Goal: Information Seeking & Learning: Understand process/instructions

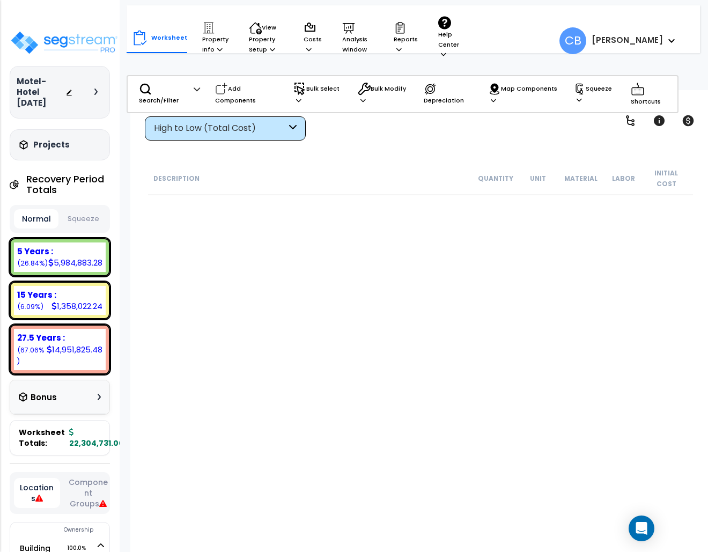
scroll to position [36234, 0]
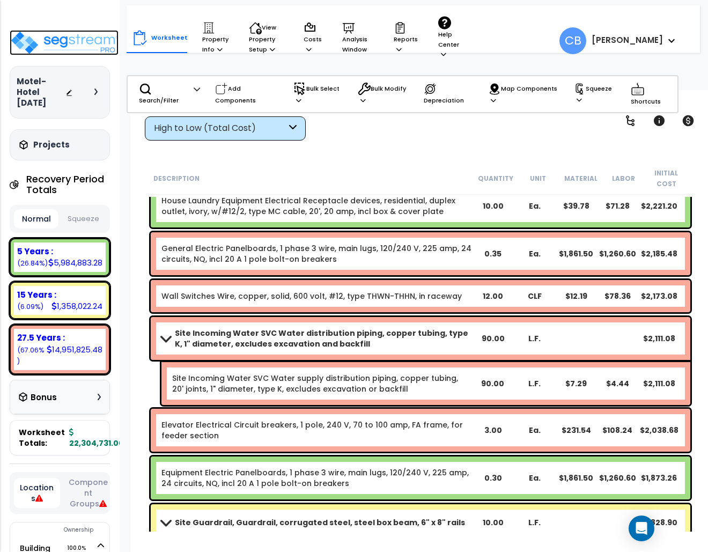
click at [65, 43] on img at bounding box center [64, 42] width 109 height 25
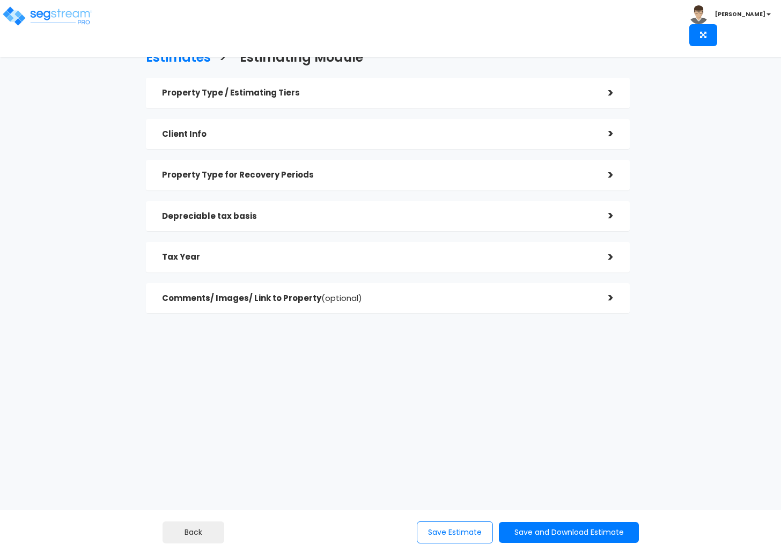
checkbox input "true"
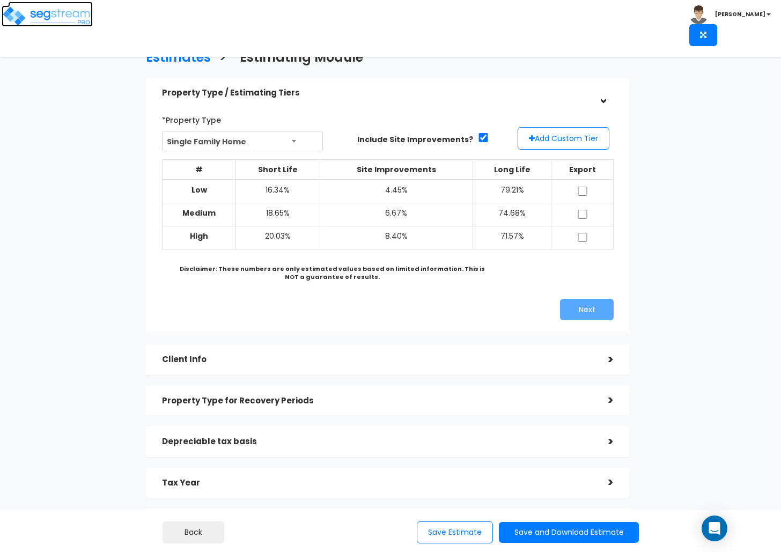
click at [48, 13] on img at bounding box center [47, 15] width 91 height 21
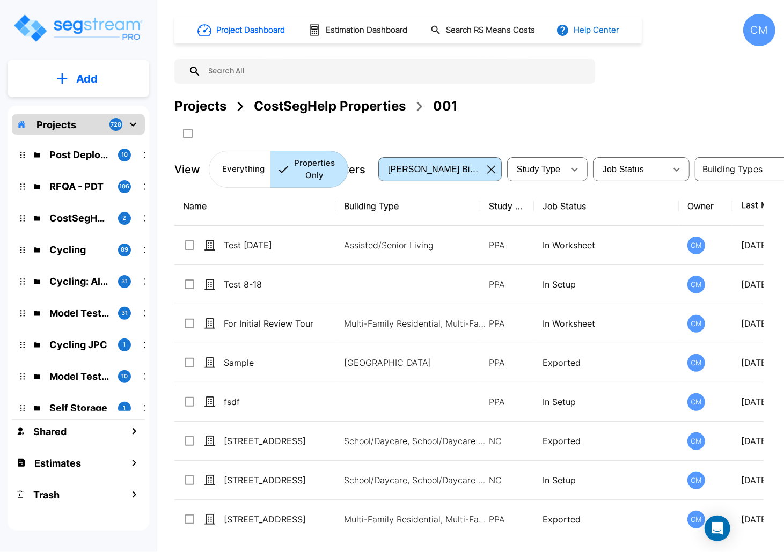
click at [583, 28] on button "Help Center" at bounding box center [588, 30] width 69 height 20
click at [623, 73] on link "How-To Videos" at bounding box center [609, 78] width 104 height 19
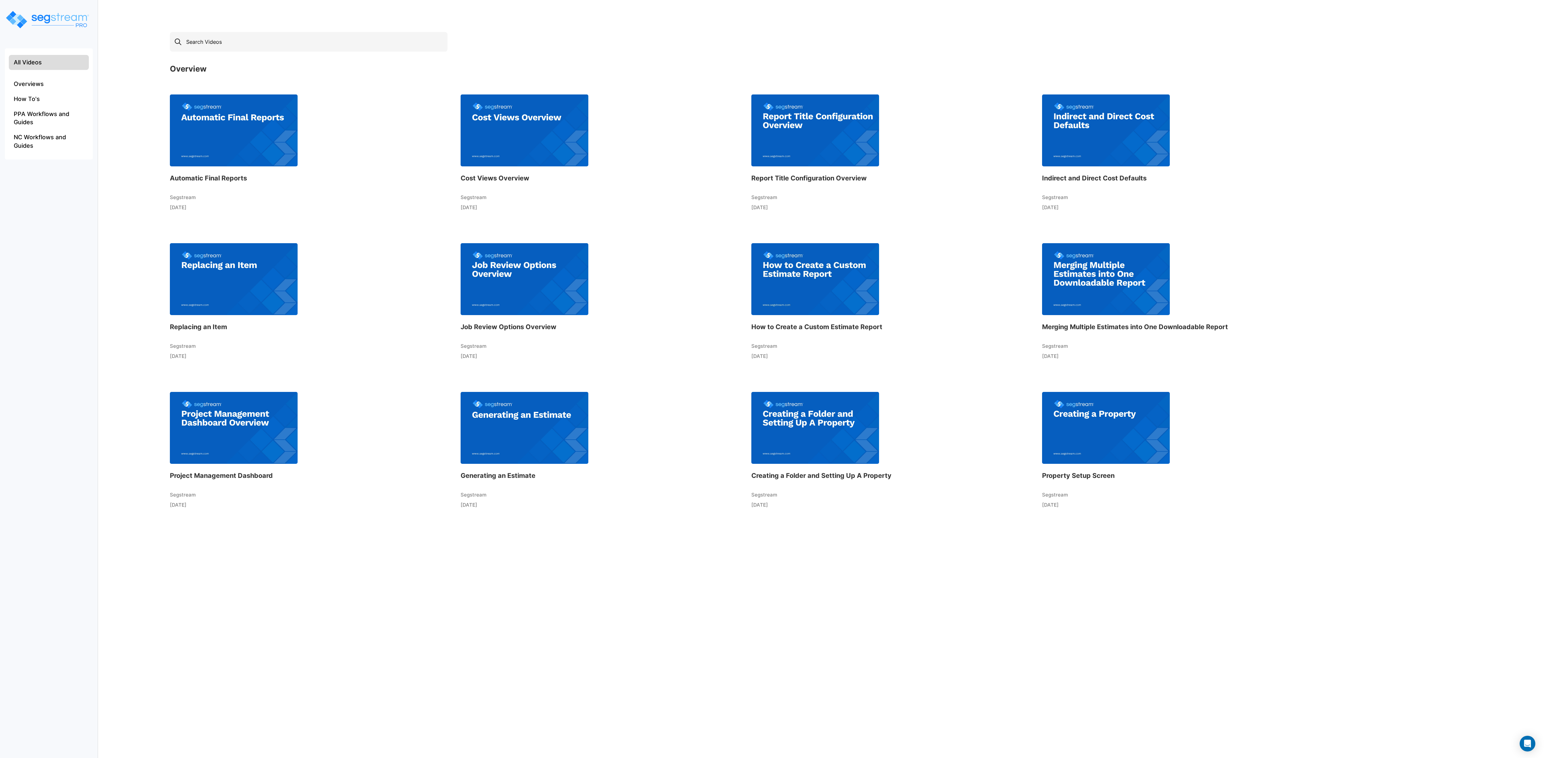
click at [477, 336] on img at bounding box center [525, 427] width 128 height 72
click at [253, 130] on img at bounding box center [234, 130] width 128 height 72
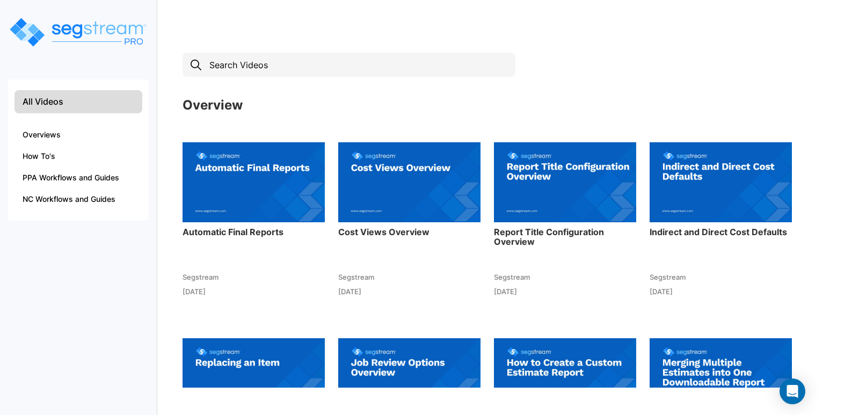
click at [525, 294] on p "2 months ago" at bounding box center [565, 292] width 142 height 12
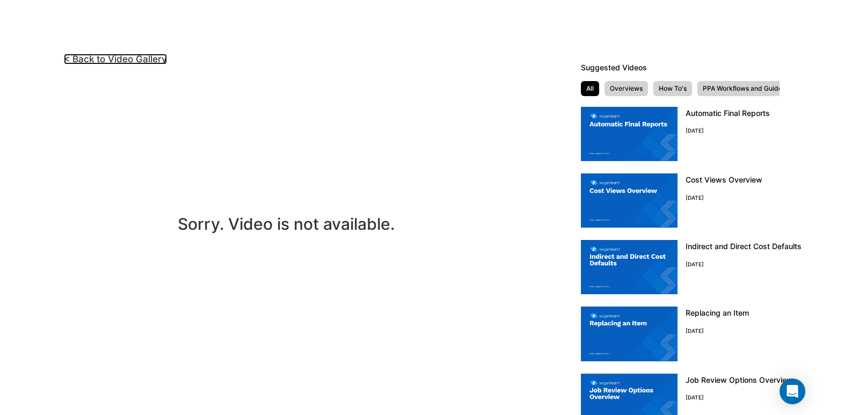
click at [88, 55] on link "< Back to Video Gallery" at bounding box center [115, 59] width 103 height 11
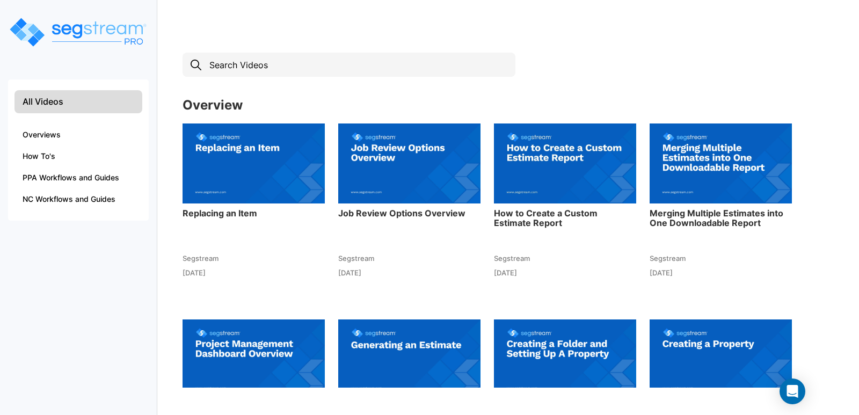
scroll to position [318, 0]
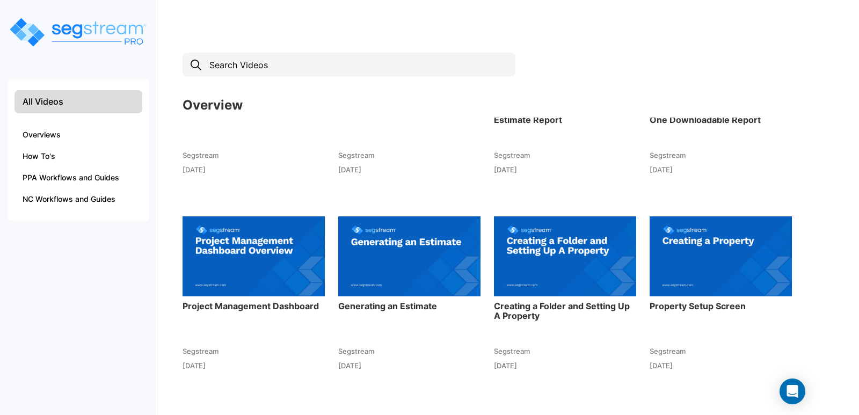
click at [389, 294] on img at bounding box center [409, 256] width 142 height 118
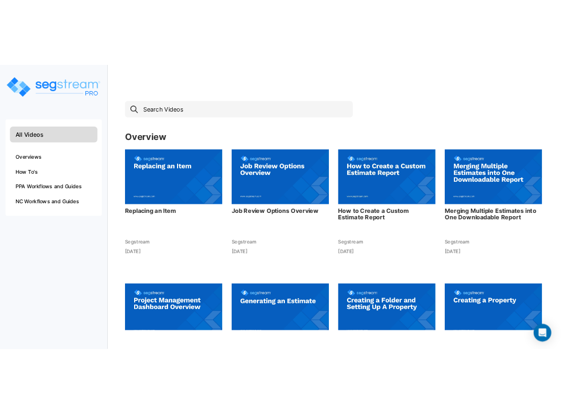
scroll to position [318, 0]
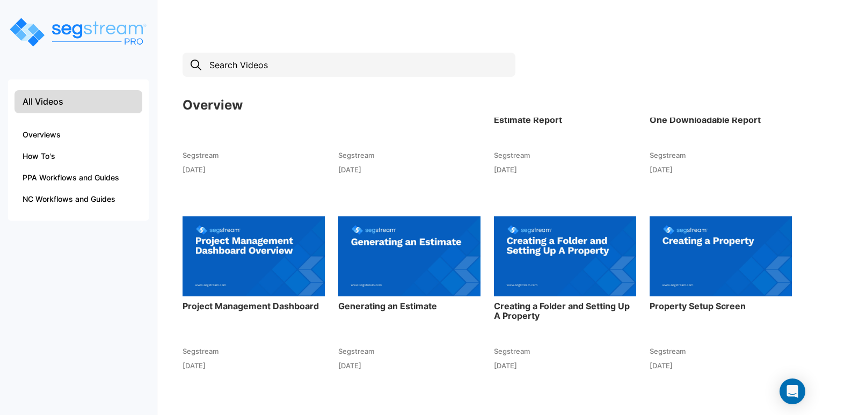
click at [662, 33] on html "We are Building your Property. So please grab a coffee and let us do the heavy …" at bounding box center [429, 210] width 859 height 420
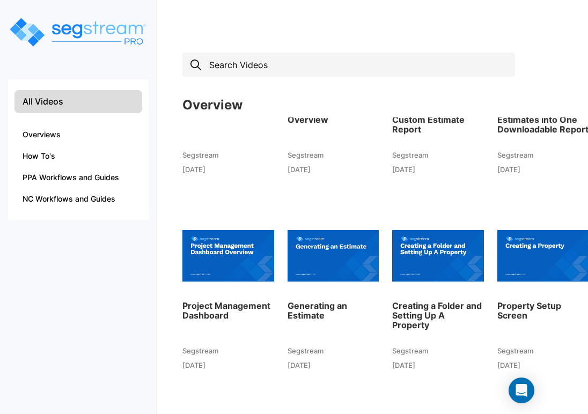
click at [255, 60] on input "text" at bounding box center [348, 65] width 333 height 24
type input "a"
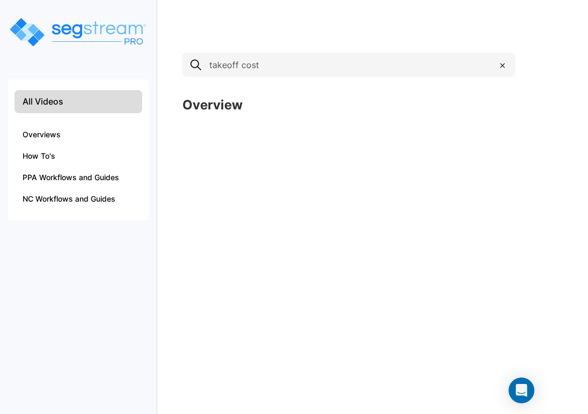
click at [48, 98] on li "All Videos" at bounding box center [78, 101] width 128 height 23
click at [234, 71] on input "takeoff cost" at bounding box center [348, 65] width 333 height 24
click at [292, 70] on input "takeoff cost" at bounding box center [348, 65] width 333 height 24
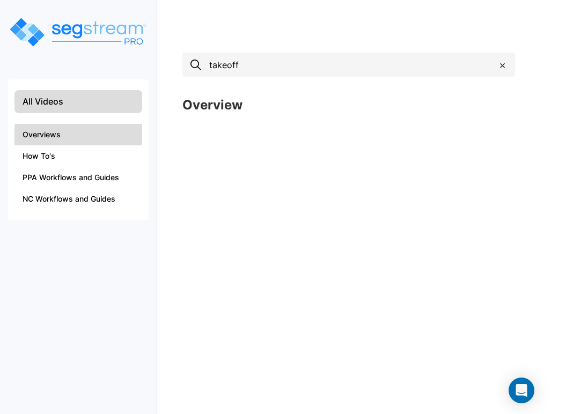
type input "takeoff"
click at [66, 136] on li "Overviews" at bounding box center [78, 134] width 128 height 21
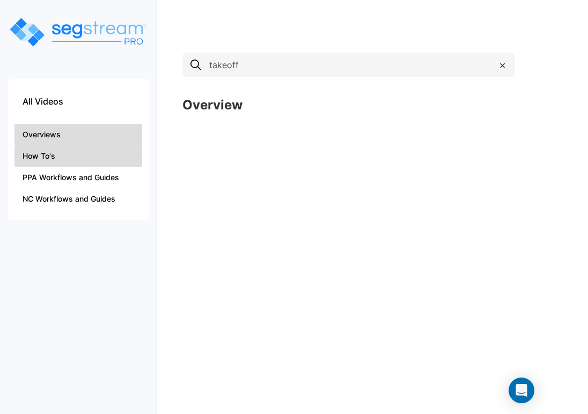
click at [77, 162] on li "How To's" at bounding box center [78, 155] width 128 height 21
click at [502, 68] on span "×" at bounding box center [502, 65] width 7 height 16
